Goal: Transaction & Acquisition: Purchase product/service

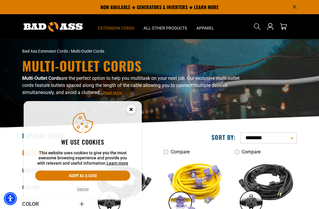
click at [66, 173] on button "Accept all & close" at bounding box center [82, 175] width 95 height 10
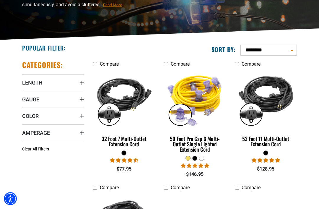
scroll to position [88, 0]
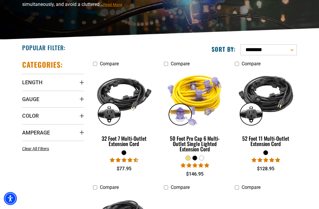
click at [34, 79] on span "Length" at bounding box center [32, 82] width 20 height 7
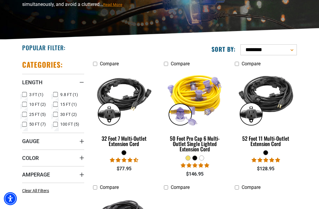
click at [24, 92] on icon at bounding box center [24, 95] width 5 height 8
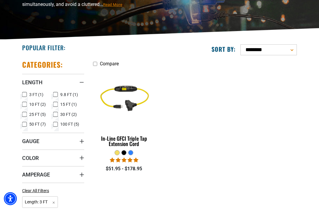
click at [22, 102] on rect at bounding box center [24, 104] width 5 height 5
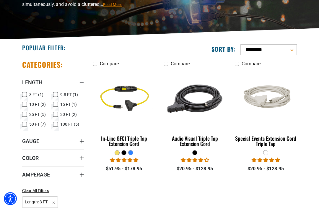
click at [187, 144] on div "Audio Visual Triple Tap Extension Cord" at bounding box center [195, 140] width 62 height 11
